Goal: Contribute content: Contribute content

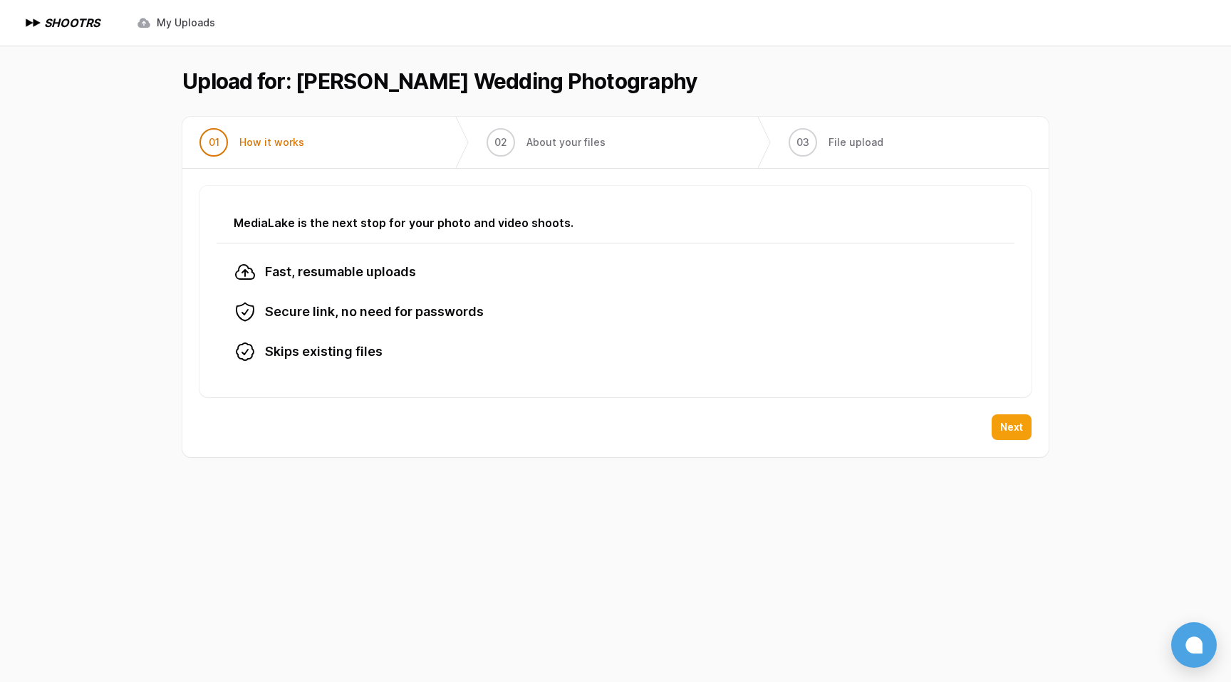
click at [1004, 424] on span "Next" at bounding box center [1011, 427] width 23 height 14
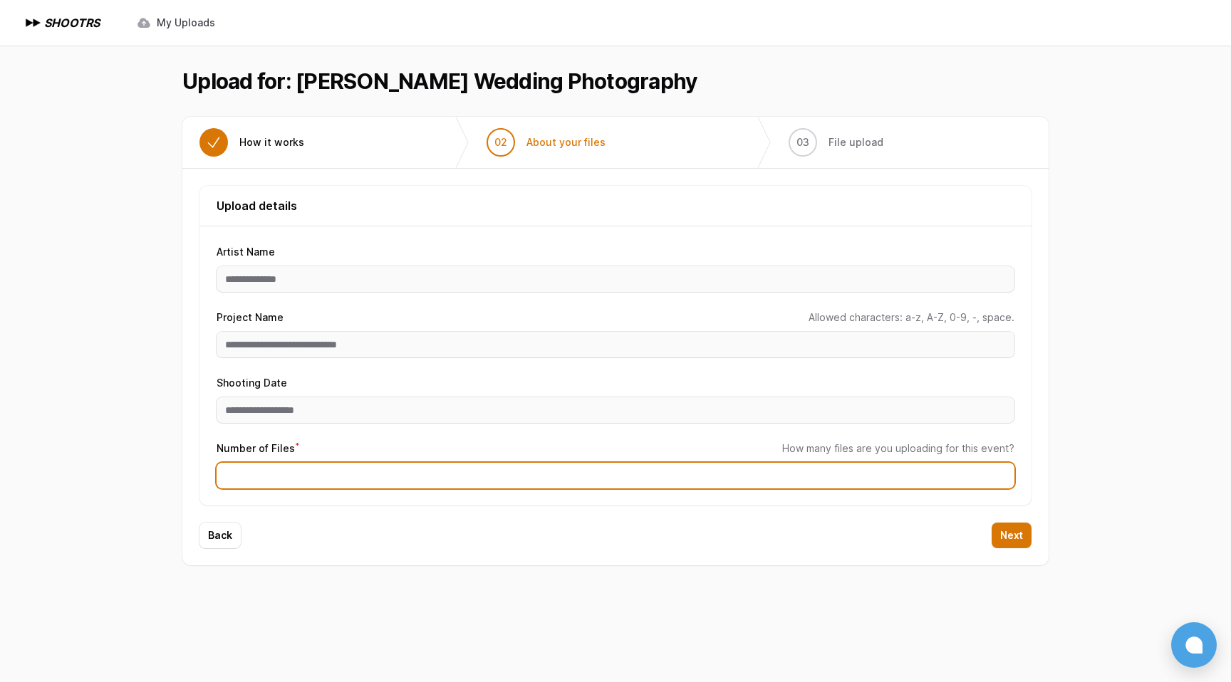
click at [798, 482] on input "Number of Files *" at bounding box center [616, 476] width 798 height 26
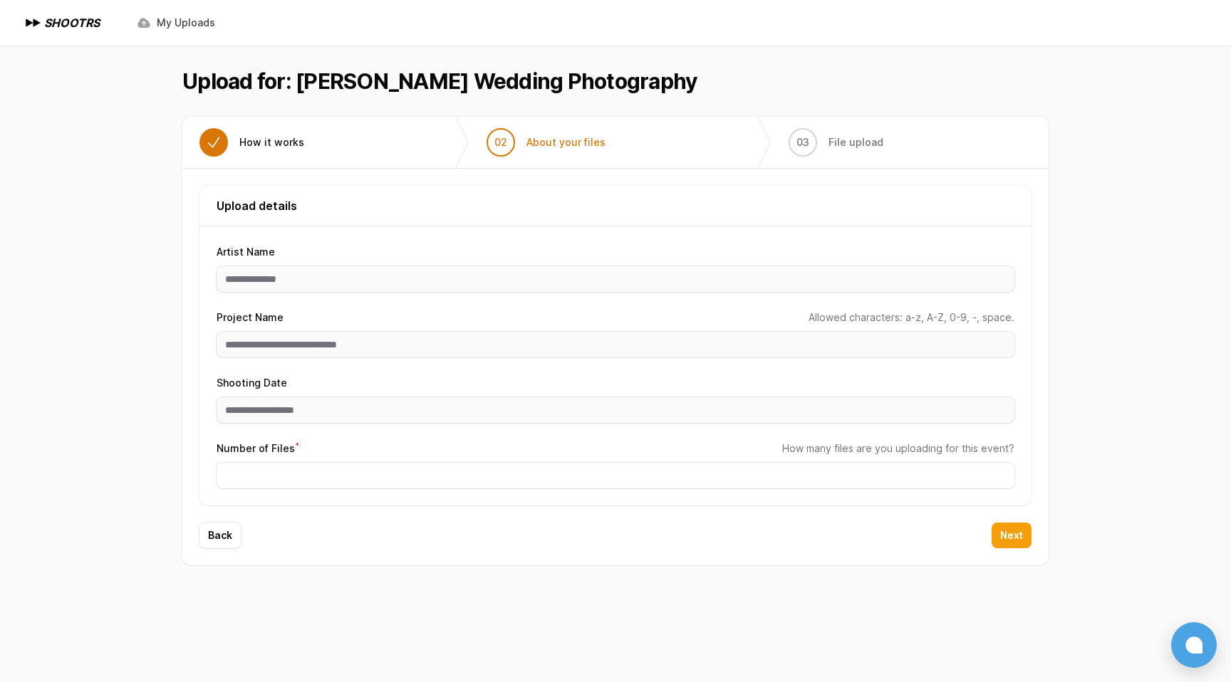
click at [1014, 545] on button "Next" at bounding box center [1012, 536] width 40 height 26
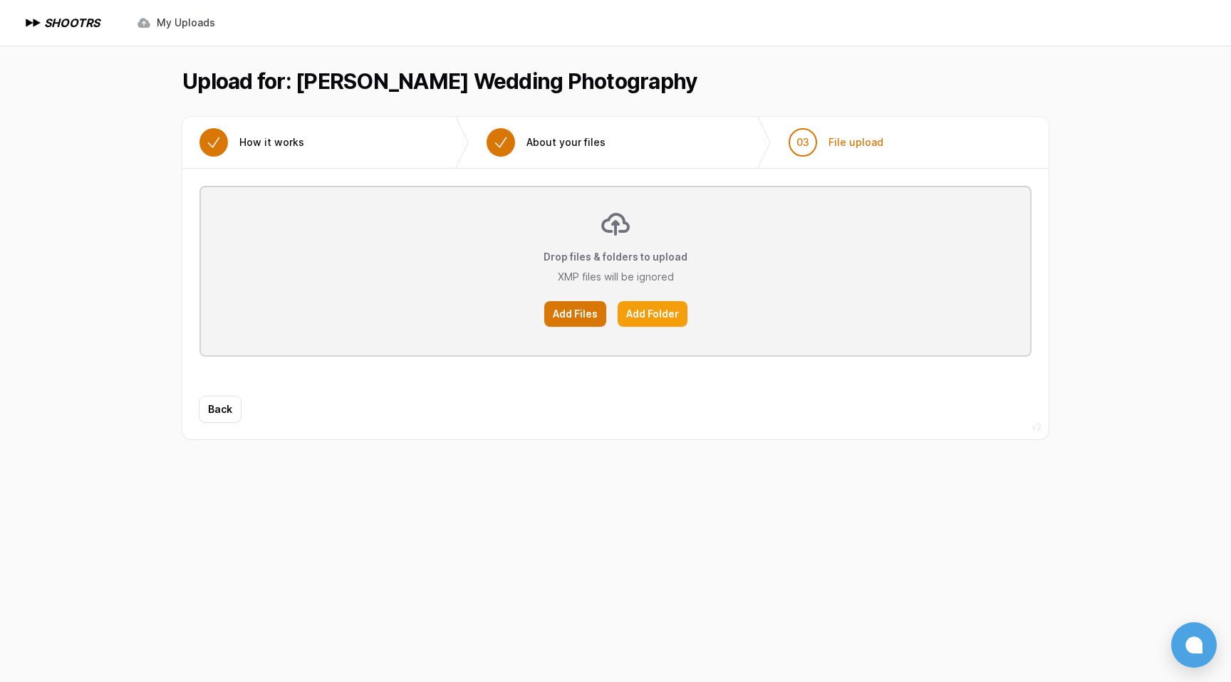
click at [651, 311] on label "Add Folder" at bounding box center [653, 314] width 70 height 26
click at [0, 0] on input "Add Folder" at bounding box center [0, 0] width 0 height 0
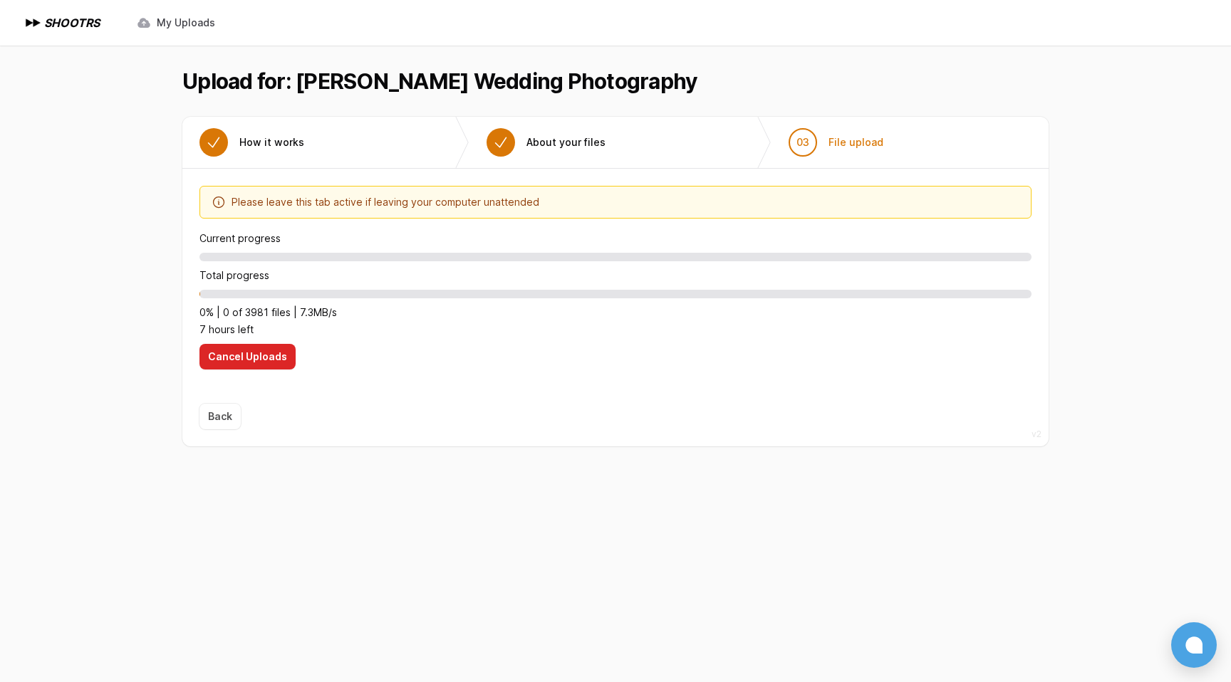
click at [227, 426] on span "Back" at bounding box center [219, 417] width 41 height 26
click at [213, 420] on span "Back" at bounding box center [219, 417] width 41 height 26
click at [218, 416] on span "Back" at bounding box center [219, 417] width 41 height 26
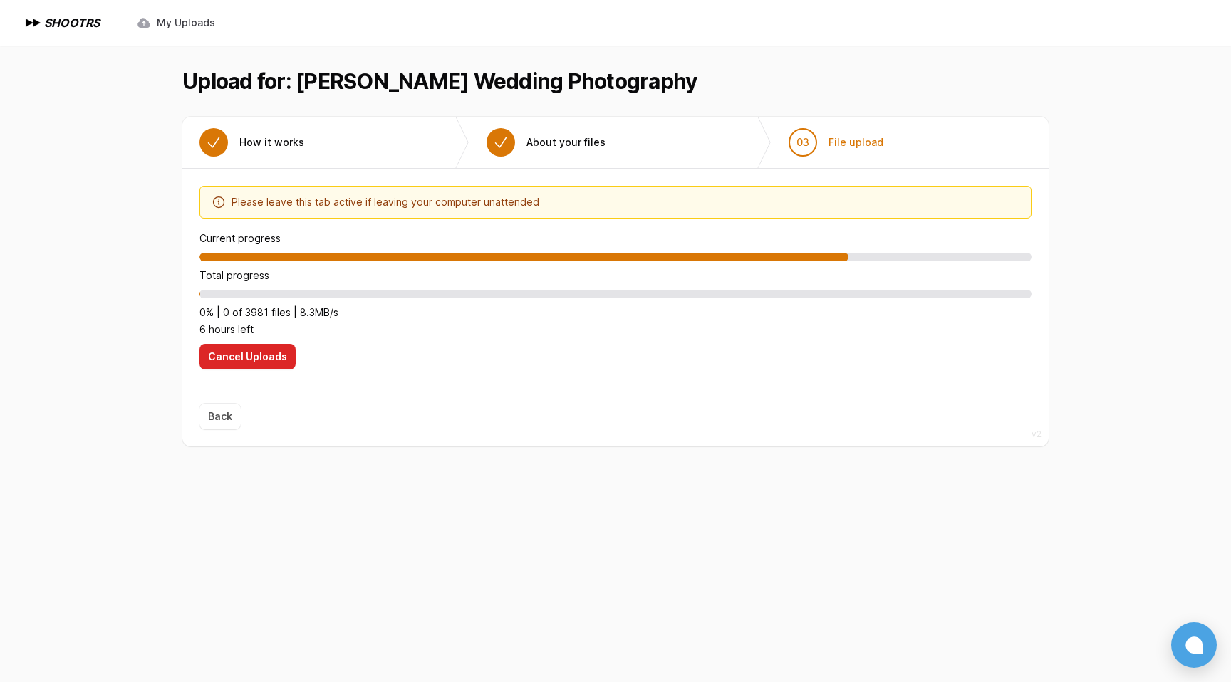
click at [291, 390] on div "Upload placeholder Optimize your upload experience We recommend Google Chrome f…" at bounding box center [615, 286] width 866 height 235
drag, startPoint x: 234, startPoint y: 417, endPoint x: 219, endPoint y: 417, distance: 15.0
click at [229, 417] on span "Back" at bounding box center [219, 417] width 41 height 26
click at [219, 417] on span "Back" at bounding box center [219, 417] width 41 height 26
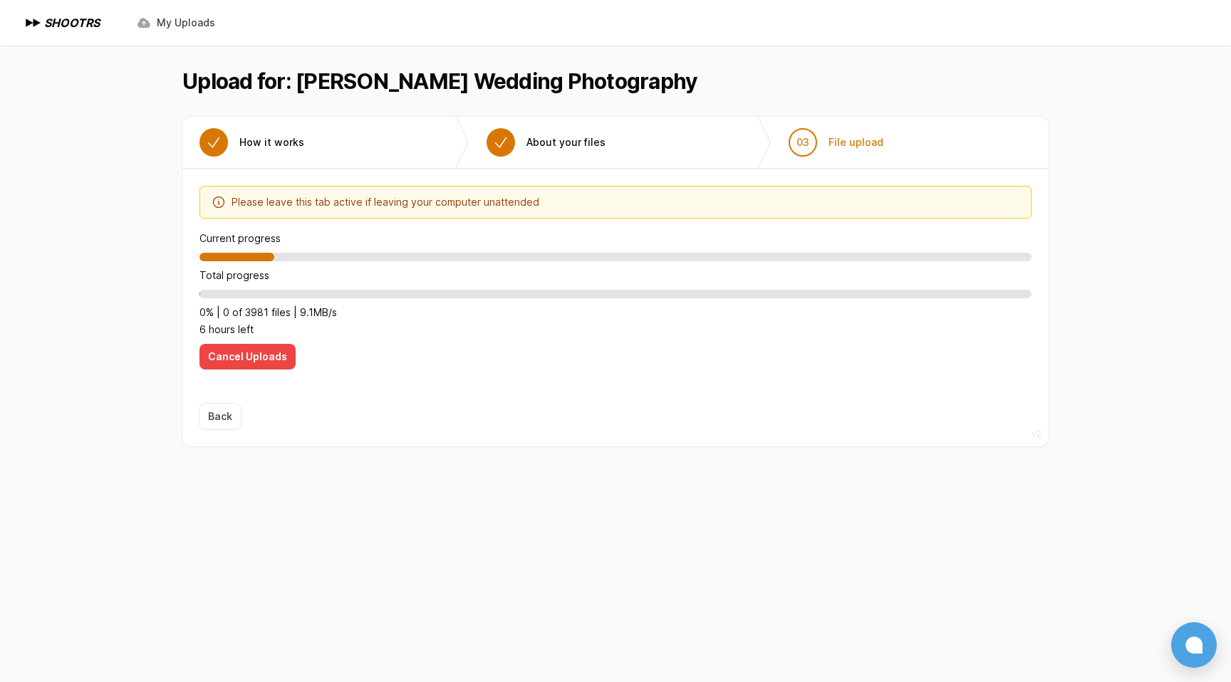
click at [269, 358] on span "Cancel Uploads" at bounding box center [247, 357] width 79 height 14
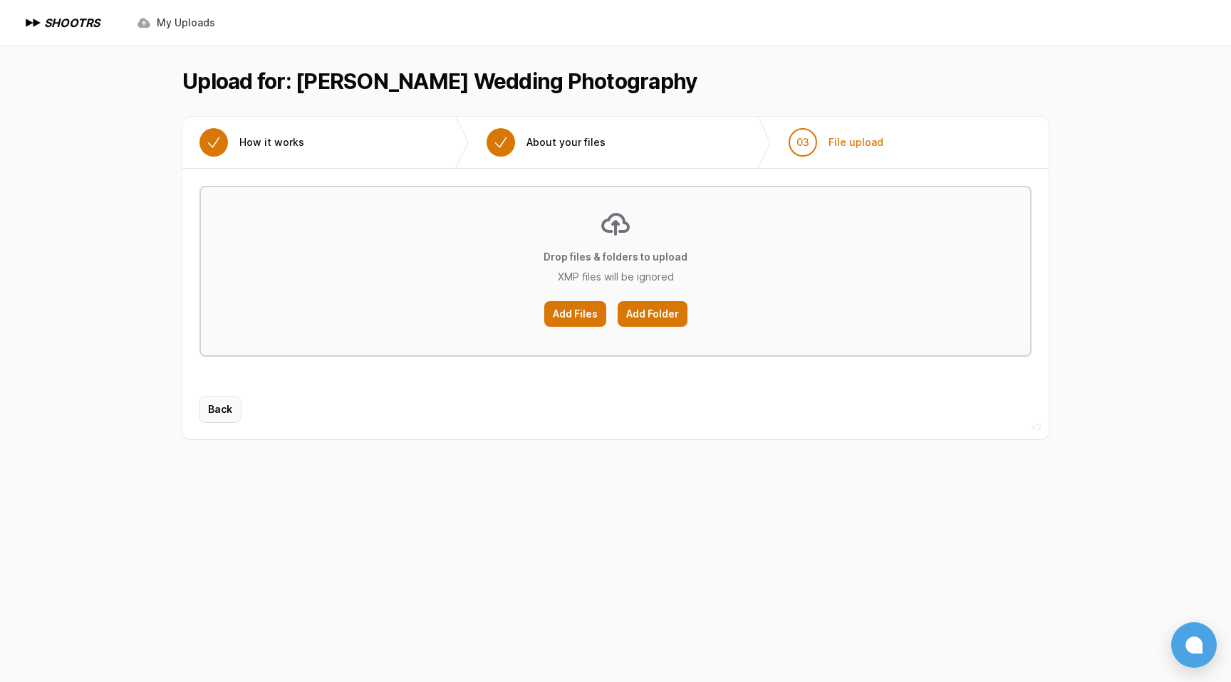
click at [212, 415] on span "Back" at bounding box center [220, 410] width 24 height 14
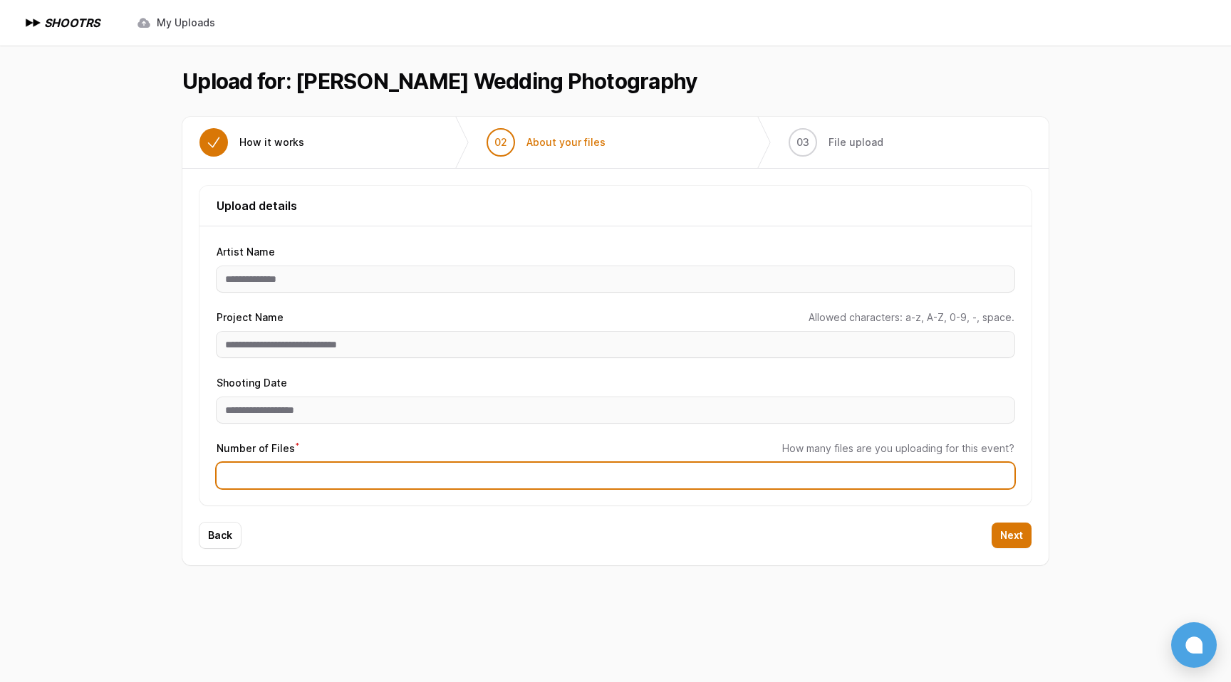
drag, startPoint x: 239, startPoint y: 474, endPoint x: 259, endPoint y: 475, distance: 20.0
click at [259, 475] on input "****" at bounding box center [616, 476] width 798 height 26
type input "****"
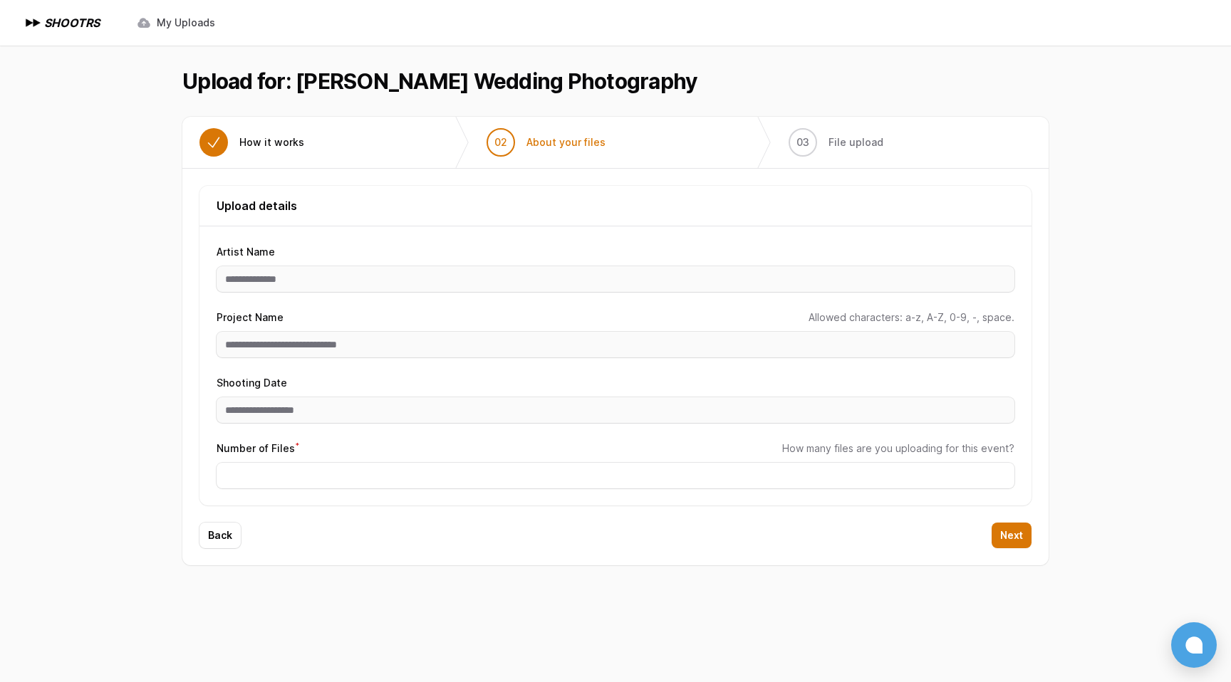
click at [650, 550] on div "Back Next" at bounding box center [615, 544] width 866 height 43
click at [1028, 531] on button "Next" at bounding box center [1012, 536] width 40 height 26
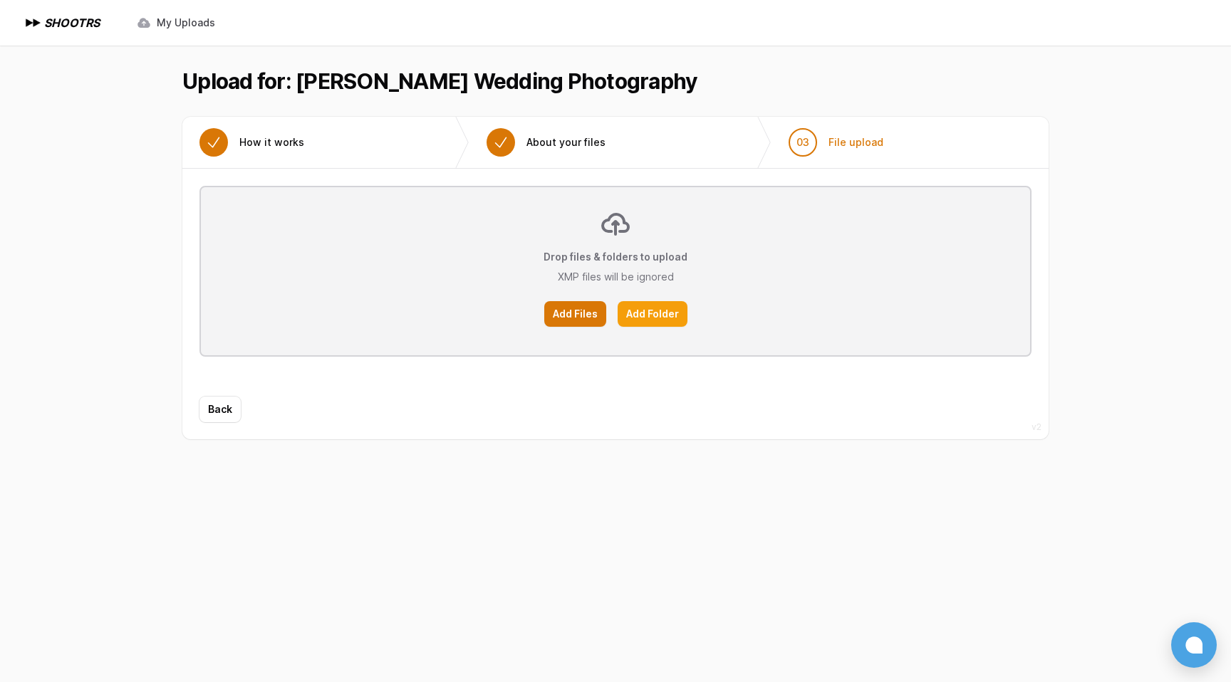
click at [679, 316] on label "Add Folder" at bounding box center [653, 314] width 70 height 26
click at [0, 0] on input "Add Folder" at bounding box center [0, 0] width 0 height 0
